Goal: Transaction & Acquisition: Purchase product/service

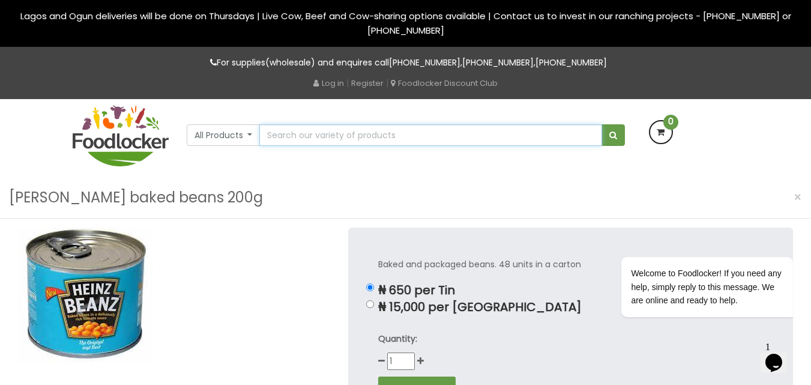
click at [308, 136] on input "text" at bounding box center [430, 135] width 342 height 22
paste input "200g"
type input "2"
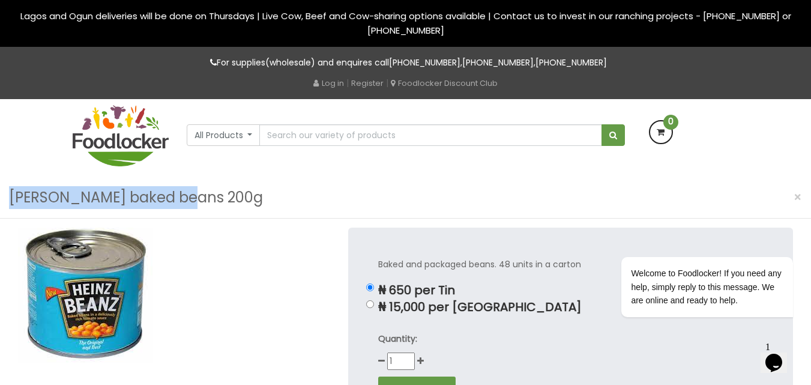
drag, startPoint x: 6, startPoint y: 196, endPoint x: 218, endPoint y: 213, distance: 212.6
click at [218, 213] on div "Heinz baked beans 200g ×" at bounding box center [405, 197] width 811 height 41
copy h3 "Heinz baked beans 200g"
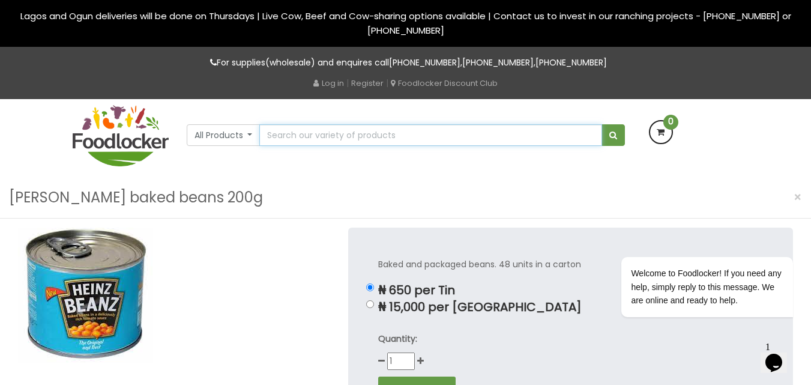
click at [307, 133] on input "text" at bounding box center [430, 135] width 342 height 22
paste input "Heinz baked beans 200g"
click at [373, 140] on input "Heinz baked beans 200g" at bounding box center [430, 135] width 342 height 22
type input "Heinz baked beans 415g"
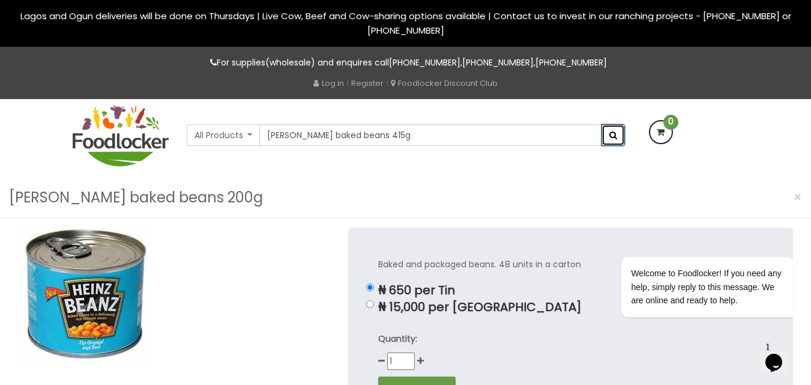
click at [611, 130] on button "submit" at bounding box center [613, 135] width 23 height 22
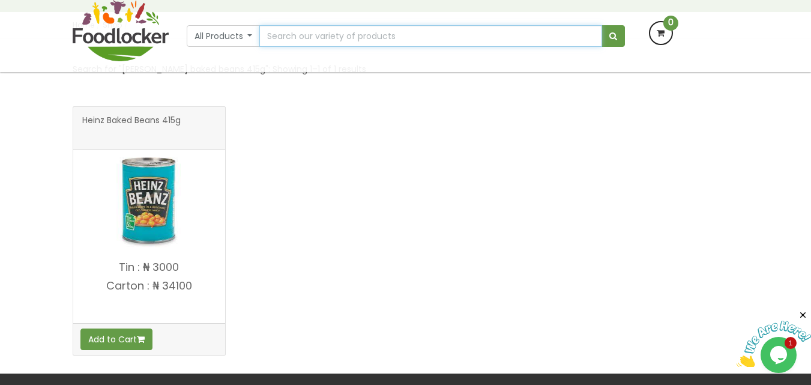
click at [335, 32] on input "text" at bounding box center [430, 36] width 342 height 22
paste input "Heinz Salad Cream"
type input "Heinz Salad Cream"
click at [606, 32] on button "submit" at bounding box center [613, 36] width 23 height 22
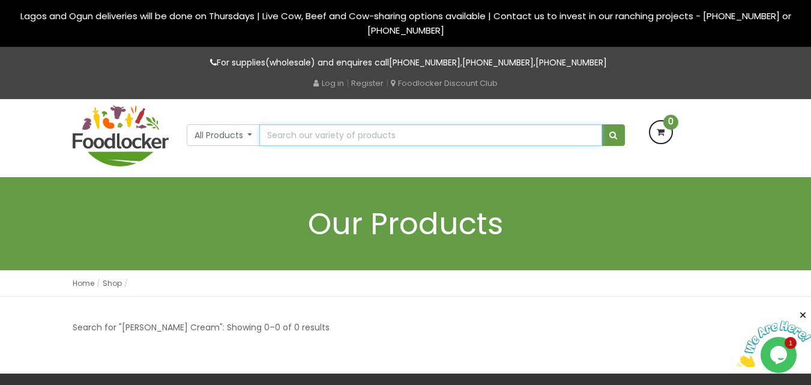
click at [298, 134] on input "text" at bounding box center [430, 135] width 342 height 22
paste input "Home Fresh Millet Banku Flour"
type input "Home Fresh Millet Banku Flour"
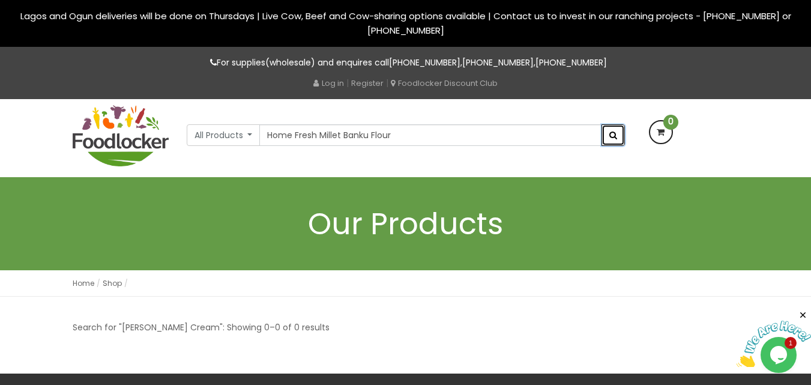
click at [620, 141] on button "submit" at bounding box center [613, 135] width 23 height 22
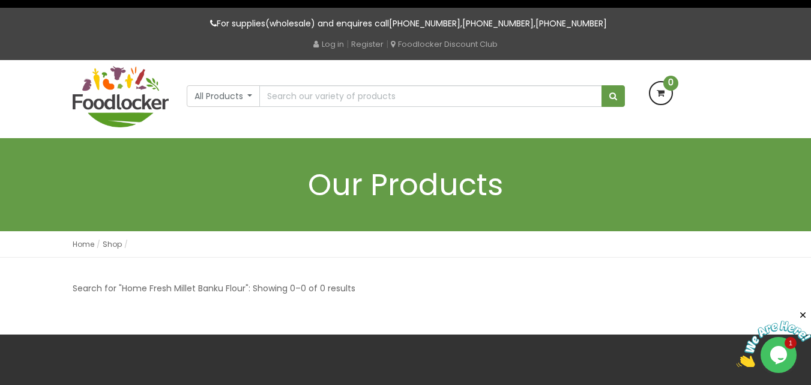
scroll to position [60, 0]
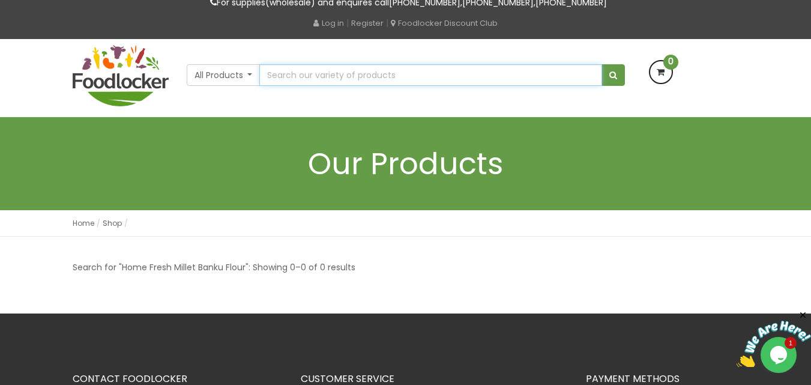
click at [270, 78] on input "text" at bounding box center [430, 75] width 342 height 22
paste input "Honey Beans 2lbs"
type input "Honey Beans 2lbs"
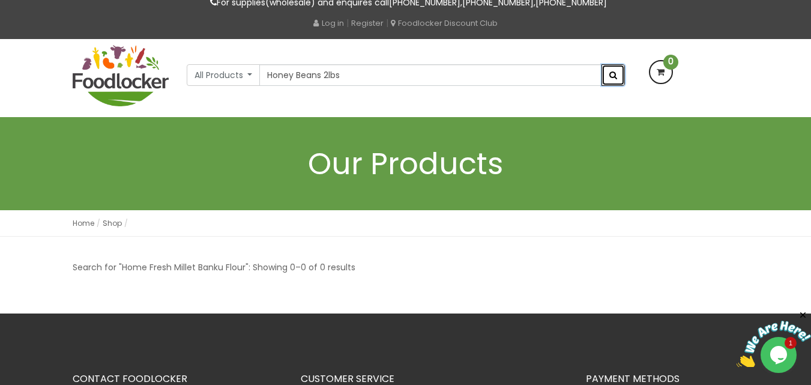
click at [607, 74] on button "submit" at bounding box center [613, 75] width 23 height 22
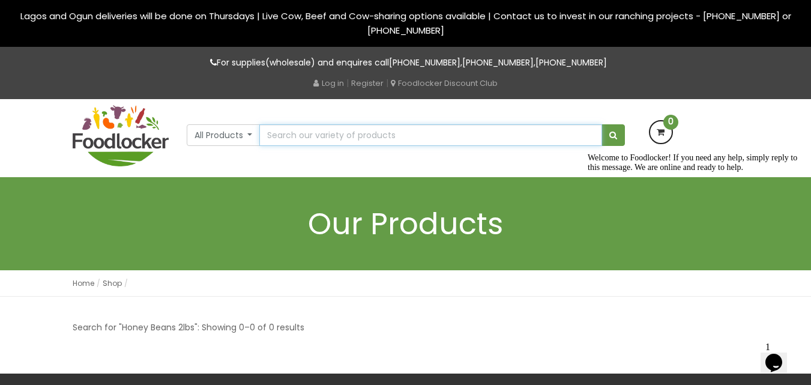
click at [289, 137] on input "text" at bounding box center [430, 135] width 342 height 22
click at [274, 133] on input "text" at bounding box center [430, 135] width 342 height 22
paste input "Jacob's Cream Crackers"
type input "Jacob's Cream Crackers"
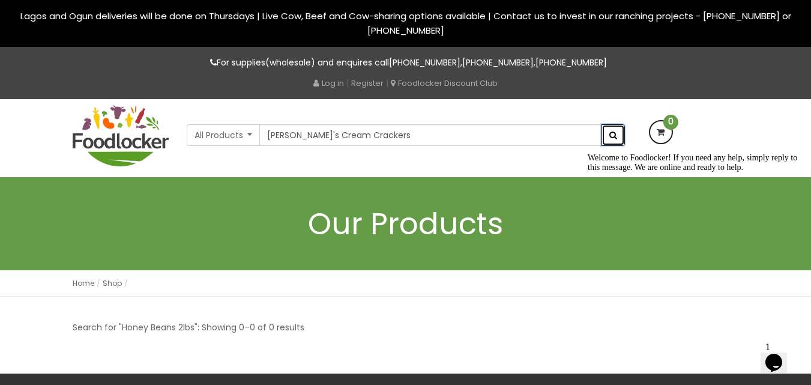
click at [611, 142] on button "submit" at bounding box center [613, 135] width 23 height 22
